Goal: Information Seeking & Learning: Learn about a topic

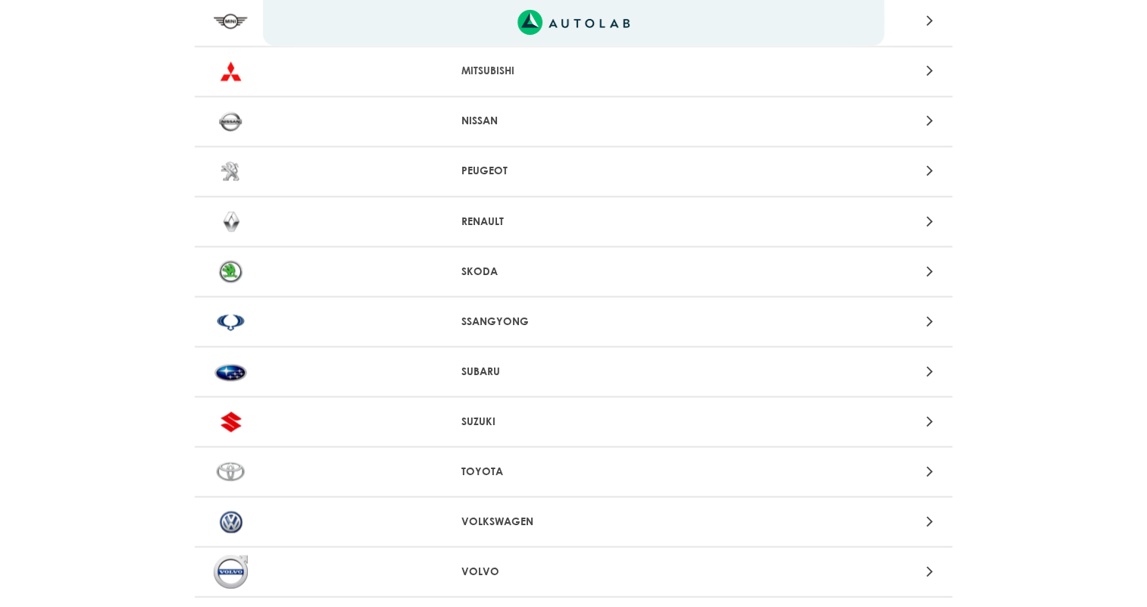
scroll to position [1503, 0]
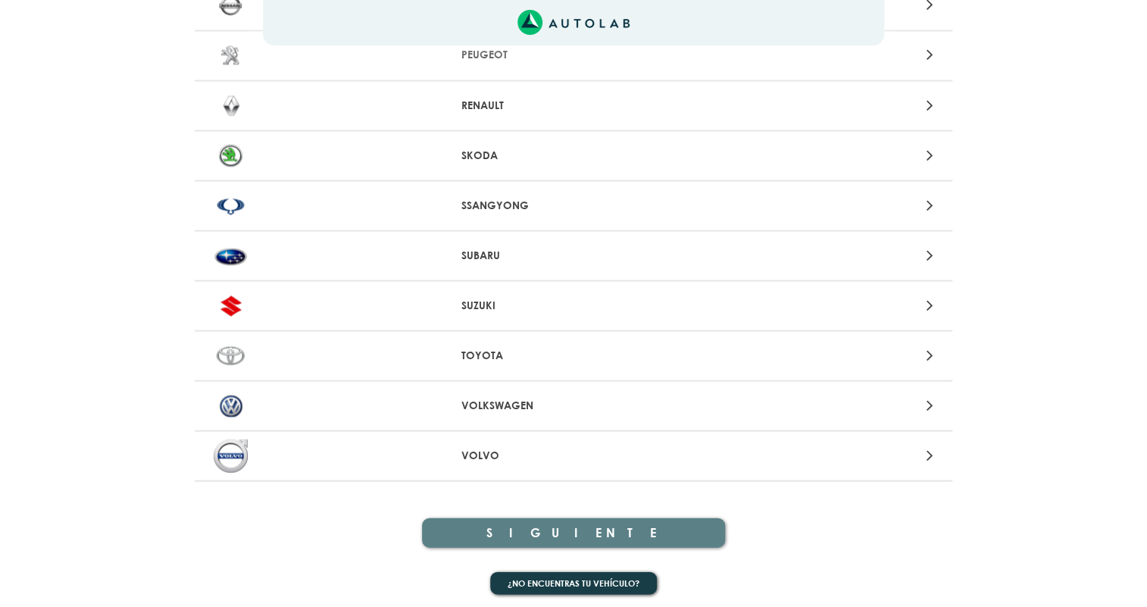
click at [518, 409] on div "VOLKSWAGEN" at bounding box center [574, 406] width 758 height 50
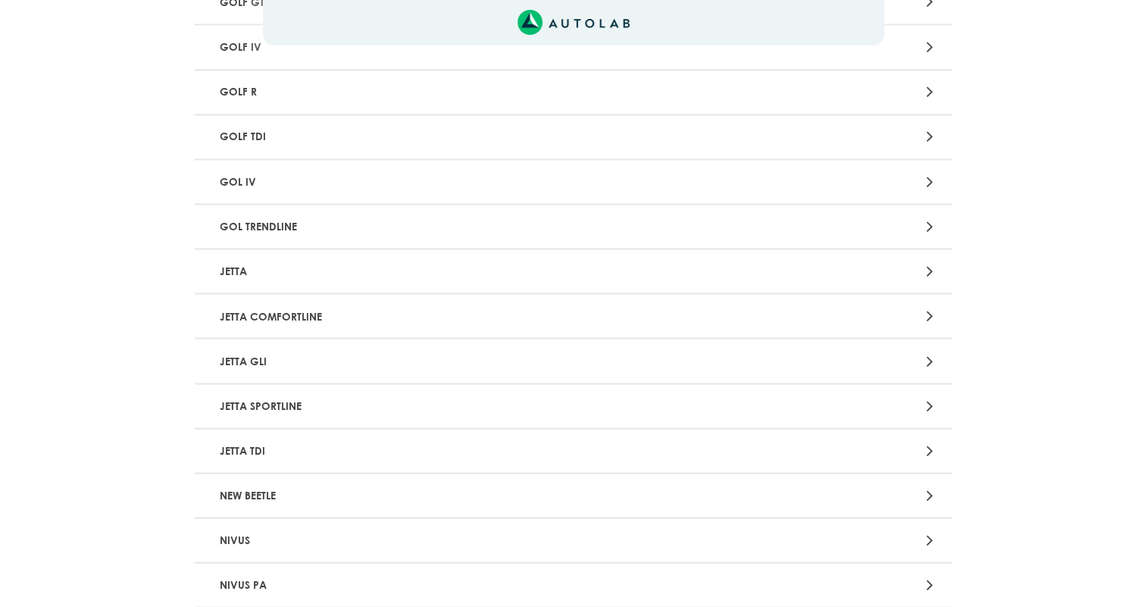
scroll to position [1487, 0]
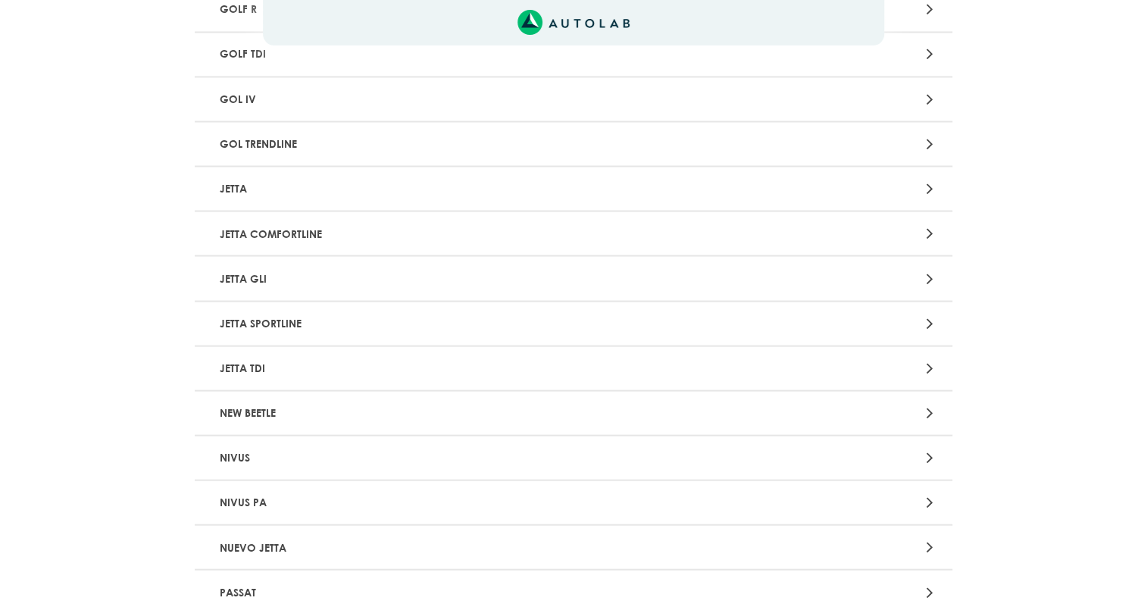
click at [228, 187] on p "JETTA" at bounding box center [450, 188] width 472 height 28
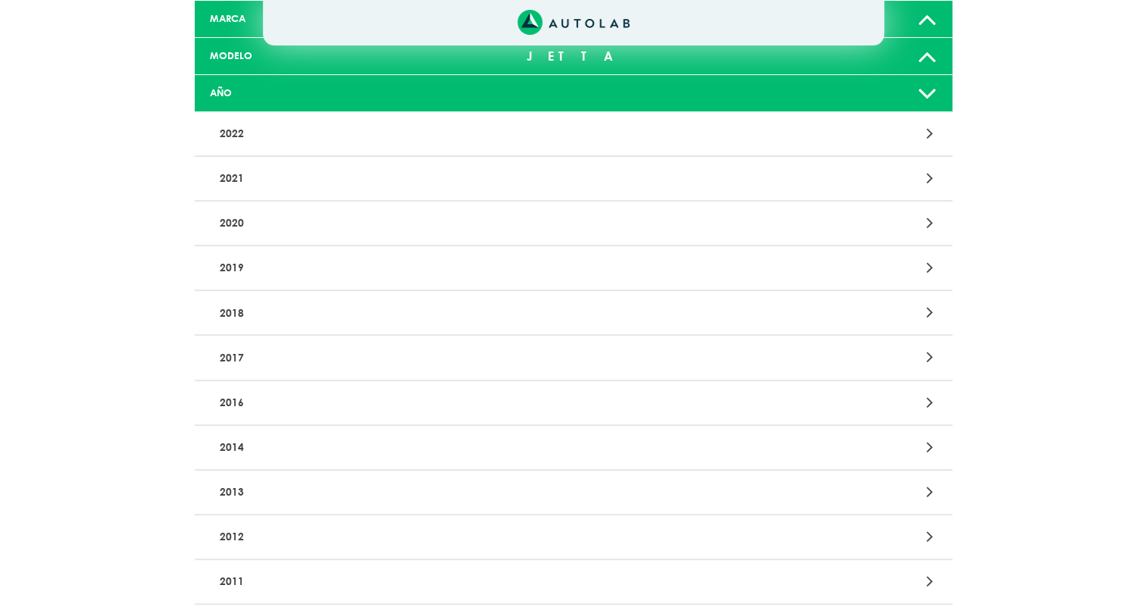
scroll to position [165, 0]
